Goal: Navigation & Orientation: Find specific page/section

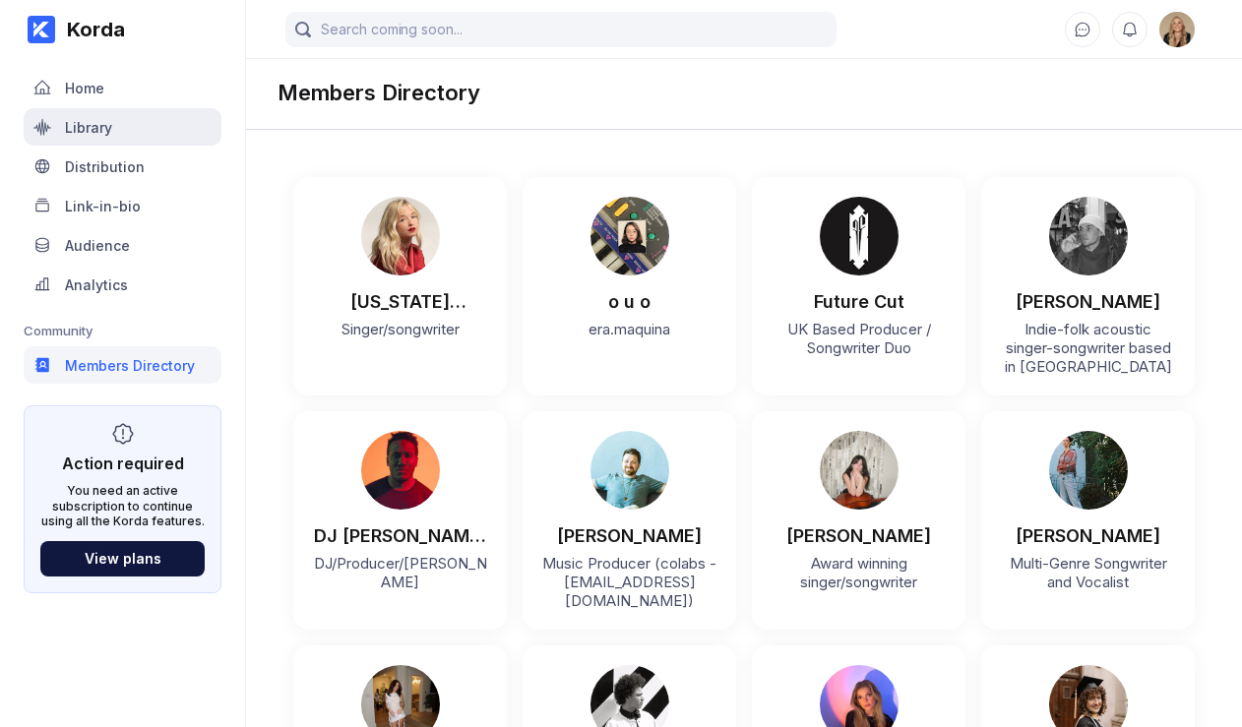
scroll to position [721, 0]
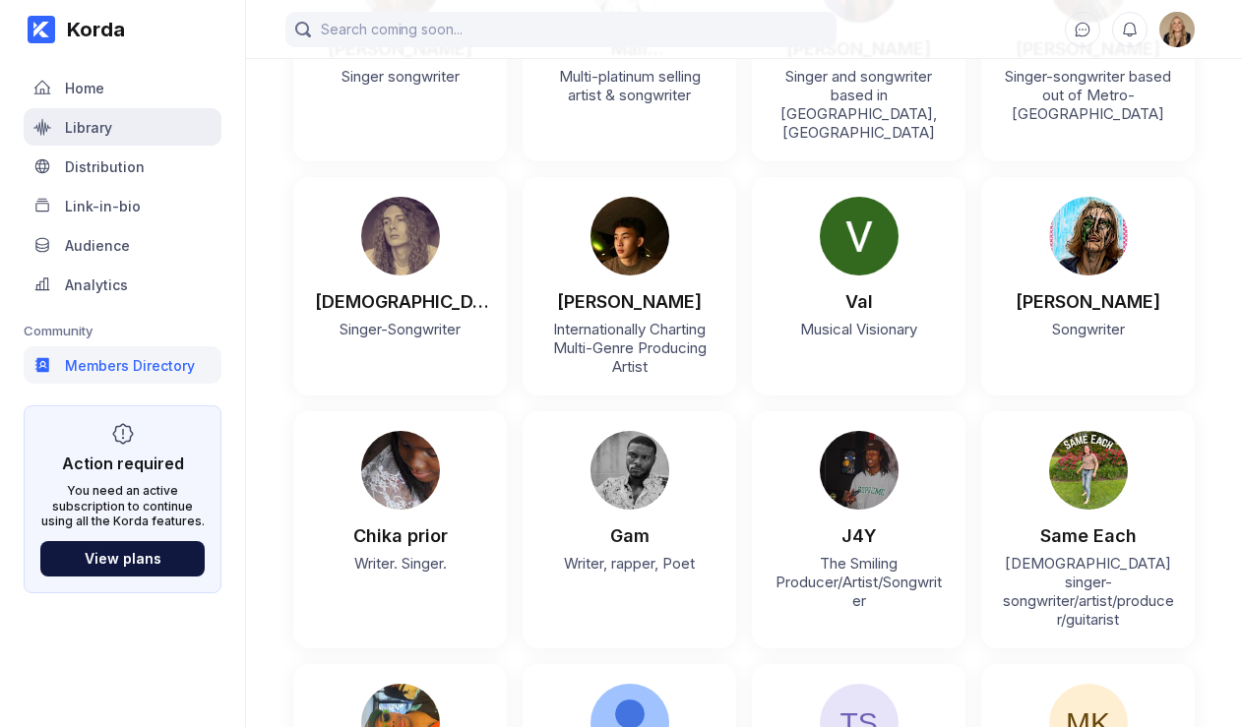
click at [155, 118] on div "Library" at bounding box center [123, 126] width 198 height 37
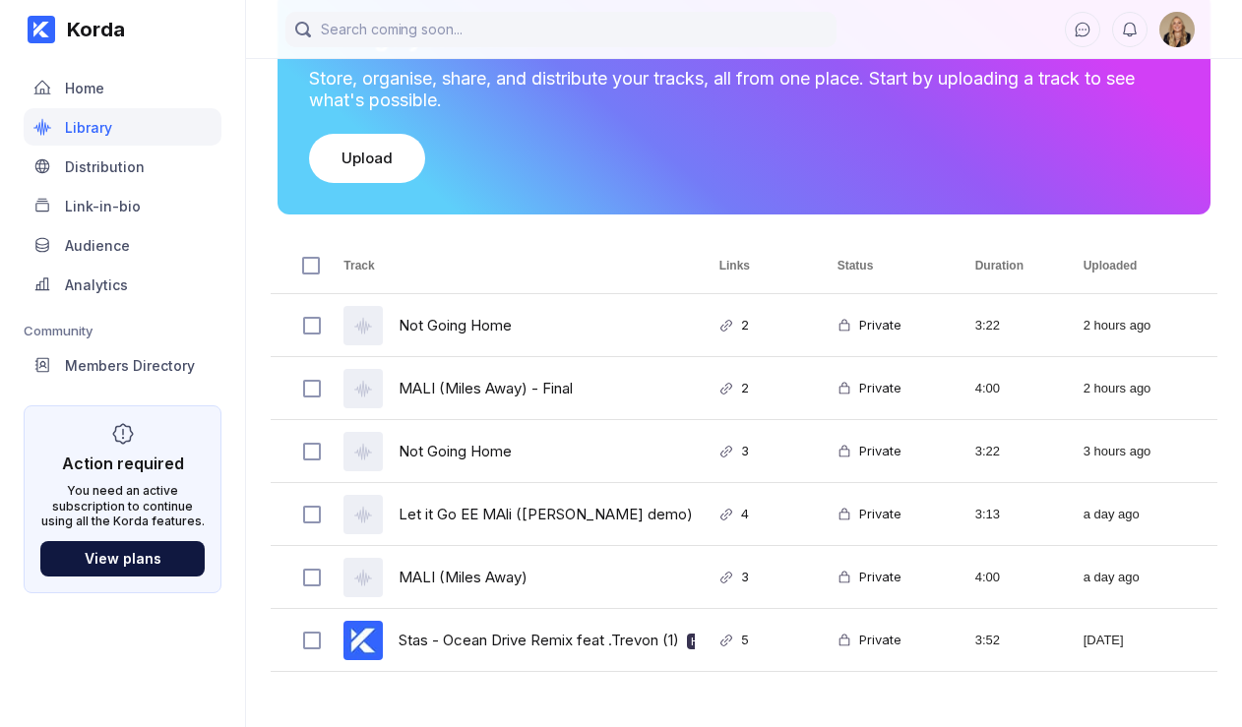
scroll to position [199, 0]
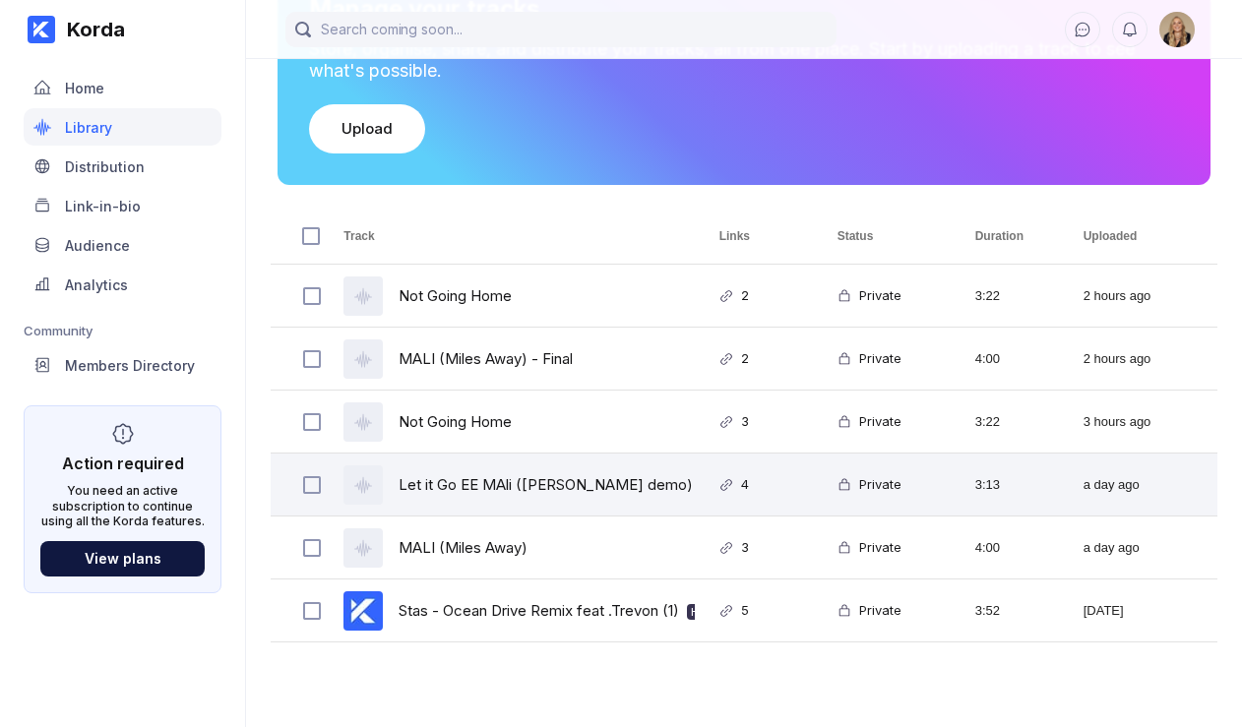
click at [453, 496] on div "Let it Go EE MAli ([PERSON_NAME] demo) (2)" at bounding box center [557, 484] width 318 height 46
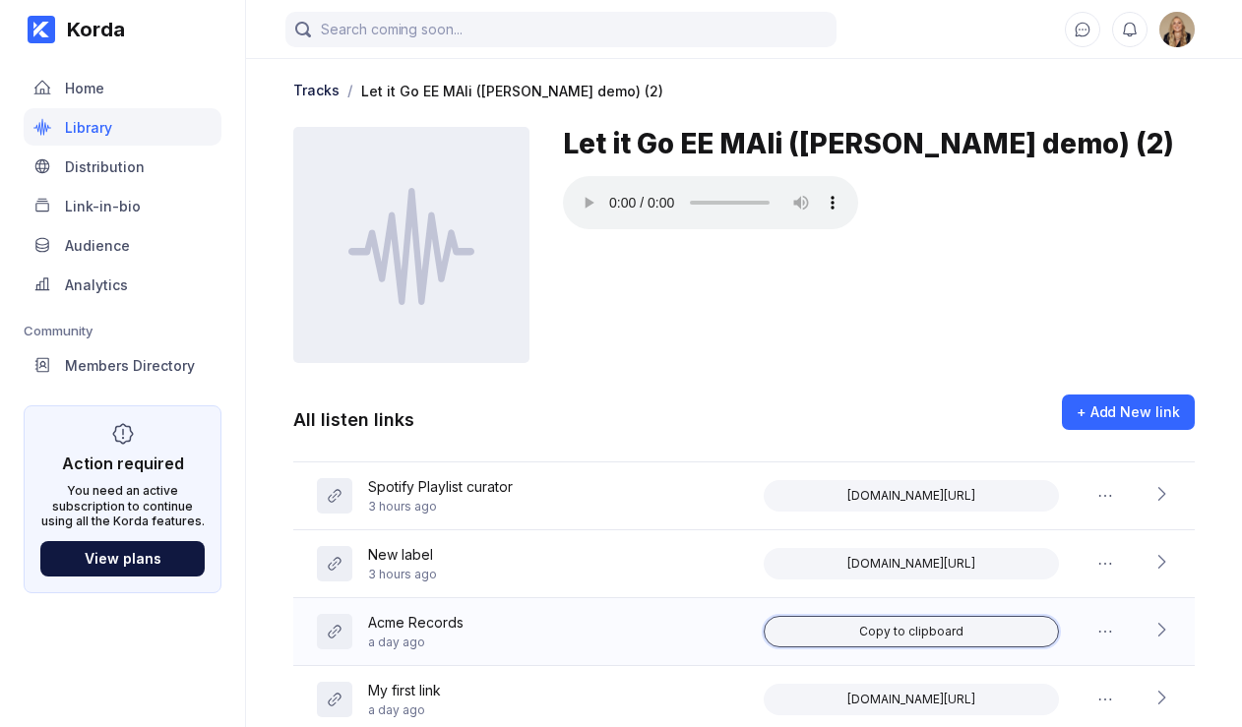
click at [930, 624] on div "Copy to clipboard" at bounding box center [911, 632] width 104 height 16
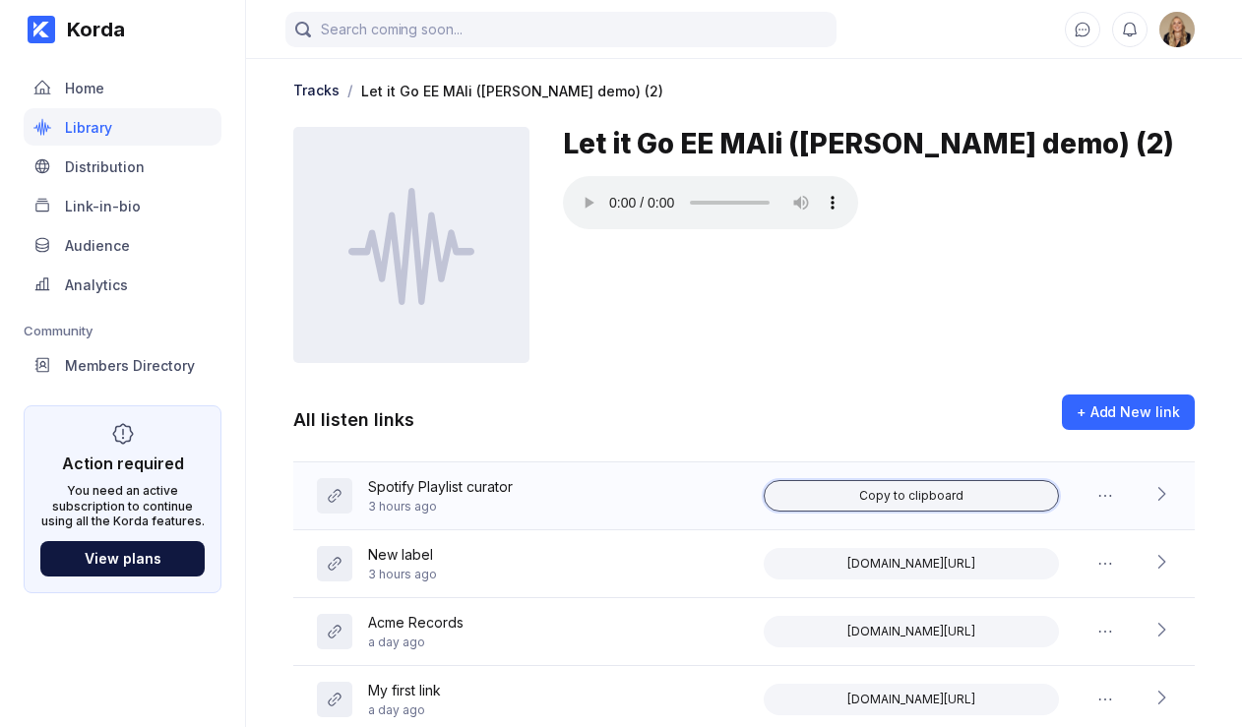
click at [907, 494] on div "Copy to clipboard" at bounding box center [911, 496] width 104 height 16
click at [318, 86] on div "Tracks" at bounding box center [316, 90] width 46 height 17
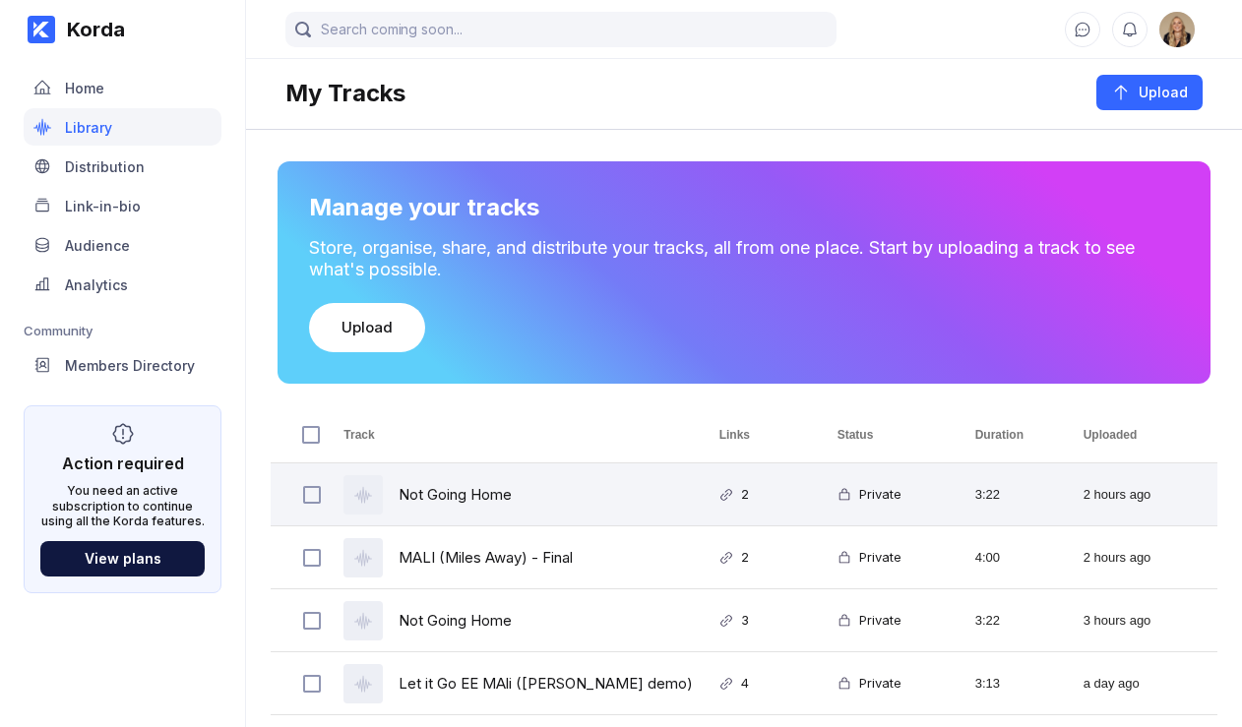
click at [453, 494] on div "Not Going Home" at bounding box center [454, 494] width 113 height 46
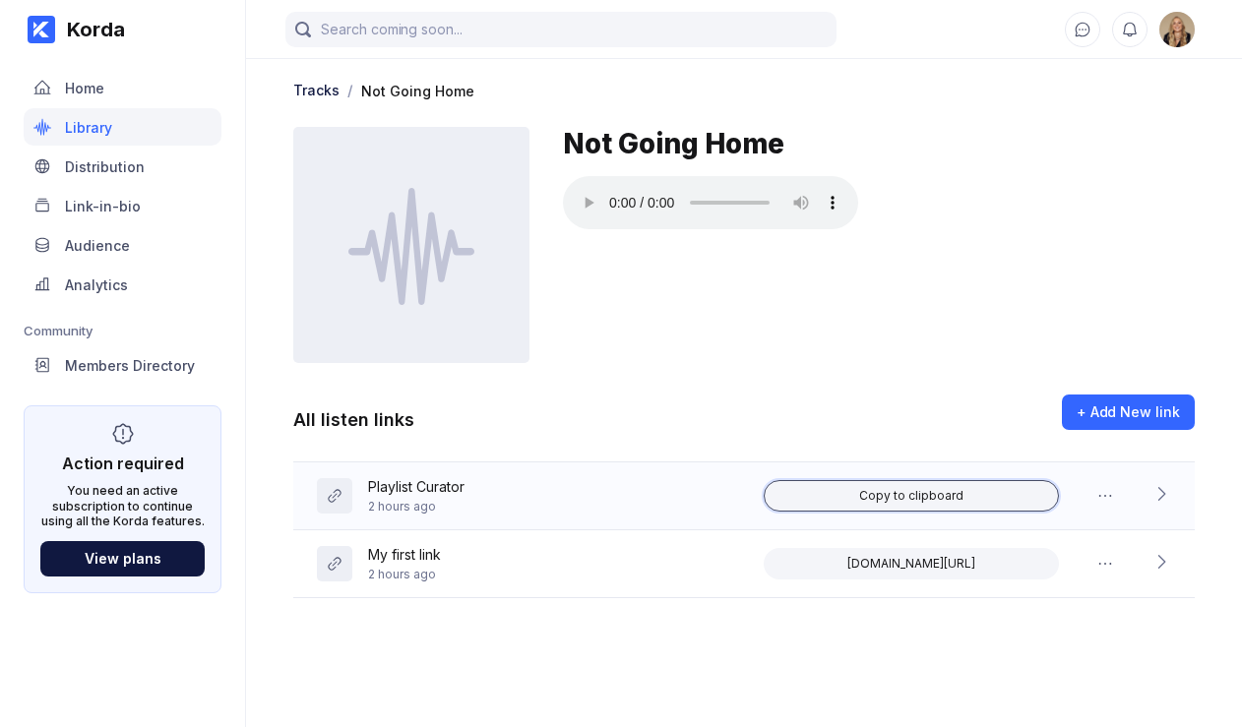
click at [892, 501] on div "Copy to clipboard" at bounding box center [911, 496] width 104 height 16
